Goal: Information Seeking & Learning: Find specific fact

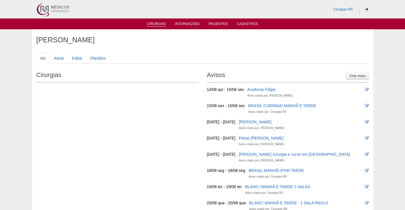
click at [155, 23] on link "Cirurgias" at bounding box center [156, 24] width 19 height 5
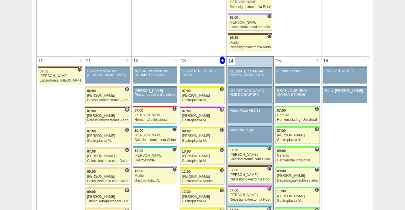
scroll to position [653, 0]
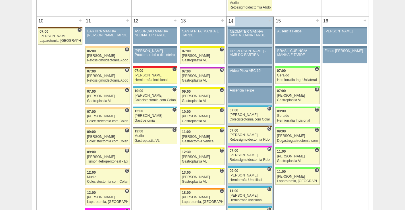
click at [162, 77] on div "Ricardo Fernandes" at bounding box center [154, 76] width 41 height 4
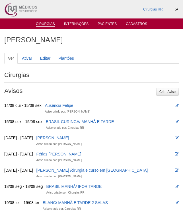
click at [46, 23] on link "Cirurgias" at bounding box center [45, 24] width 19 height 5
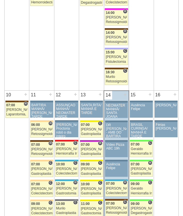
scroll to position [625, 0]
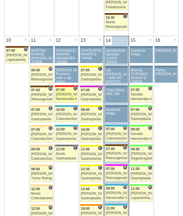
click at [70, 91] on div "07:00" at bounding box center [66, 90] width 21 height 4
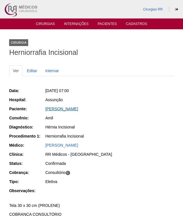
click at [59, 108] on link "[PERSON_NAME]" at bounding box center [61, 109] width 33 height 5
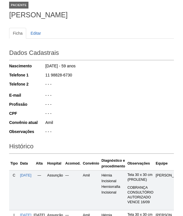
scroll to position [124, 0]
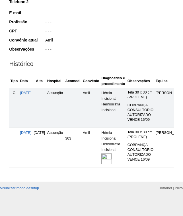
click at [112, 153] on img at bounding box center [106, 158] width 11 height 11
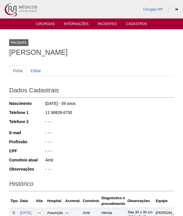
scroll to position [124, 0]
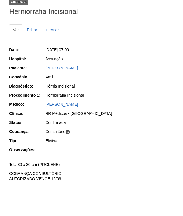
scroll to position [77, 0]
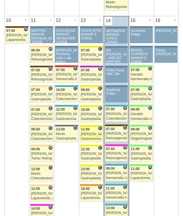
scroll to position [653, 0]
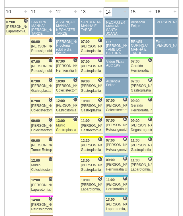
click at [69, 121] on div "13:00" at bounding box center [66, 121] width 21 height 4
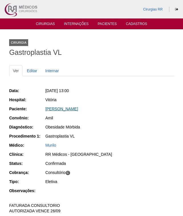
click at [77, 109] on link "Tatiana Alencar Pinheiro Lanza Silva" at bounding box center [61, 109] width 33 height 5
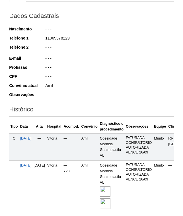
scroll to position [135, 0]
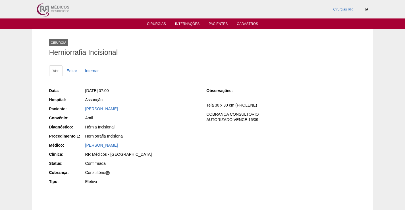
drag, startPoint x: 117, startPoint y: 109, endPoint x: 72, endPoint y: 108, distance: 45.2
click at [73, 108] on div "Paciente: Alexandre Garutti" at bounding box center [123, 109] width 149 height 7
copy div "Paciente: Alexandre Garutti"
click at [141, 107] on div "Alexandre Garutti" at bounding box center [141, 109] width 113 height 6
drag, startPoint x: 97, startPoint y: 111, endPoint x: 68, endPoint y: 110, distance: 29.3
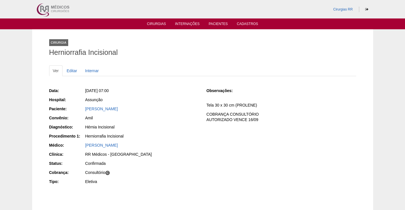
click at [71, 110] on div "Paciente: Alexandre Garutti" at bounding box center [123, 109] width 149 height 7
copy div "Paciente: Alexandre Garutti"
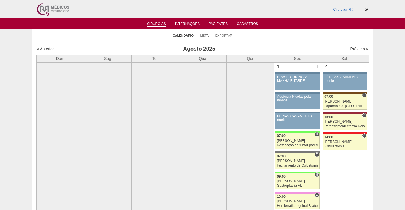
scroll to position [653, 0]
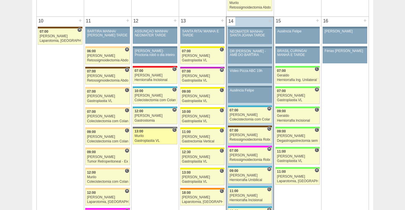
click at [162, 138] on link "87899 Murilo C 13:00 Murilo Gastroplastia VL Hospital Vitória RR Médicos - São …" at bounding box center [155, 136] width 44 height 16
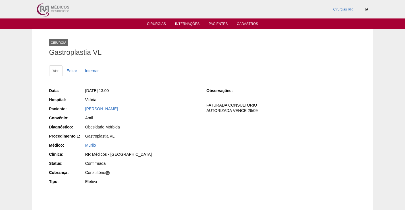
drag, startPoint x: 159, startPoint y: 112, endPoint x: 74, endPoint y: 108, distance: 85.3
click at [75, 107] on div "Paciente: [PERSON_NAME]" at bounding box center [123, 109] width 149 height 7
copy div "Paciente: [PERSON_NAME]"
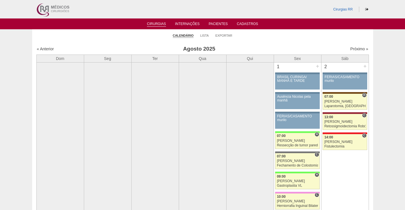
scroll to position [653, 0]
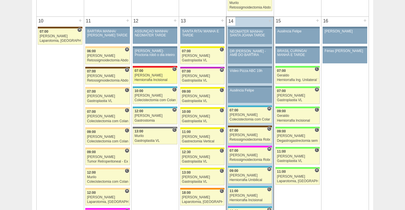
click at [149, 72] on div "07:00" at bounding box center [154, 71] width 41 height 4
